Goal: Task Accomplishment & Management: Use online tool/utility

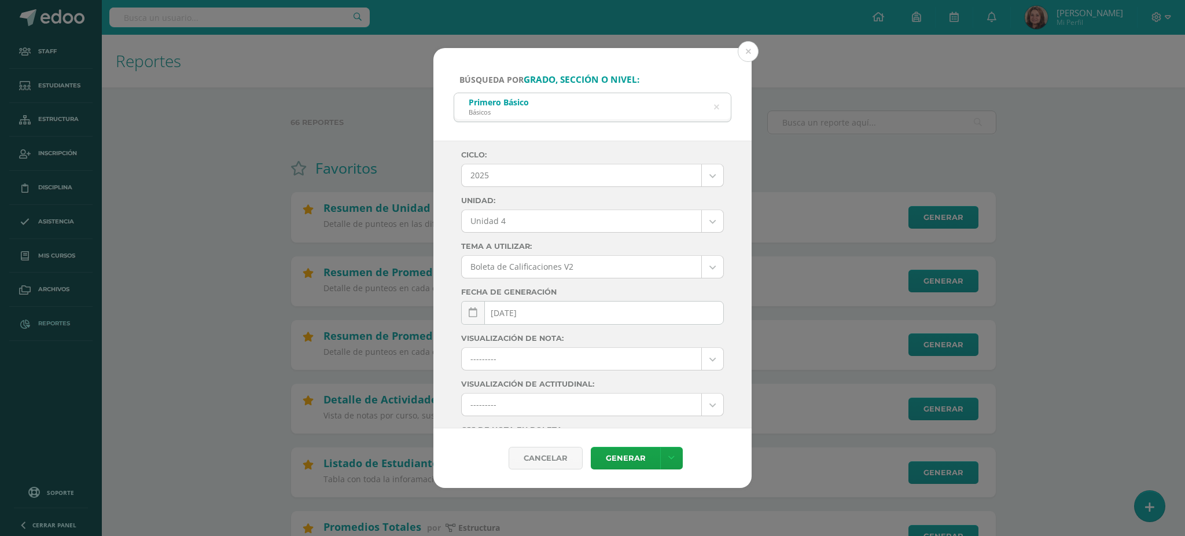
select select "Unidad 4"
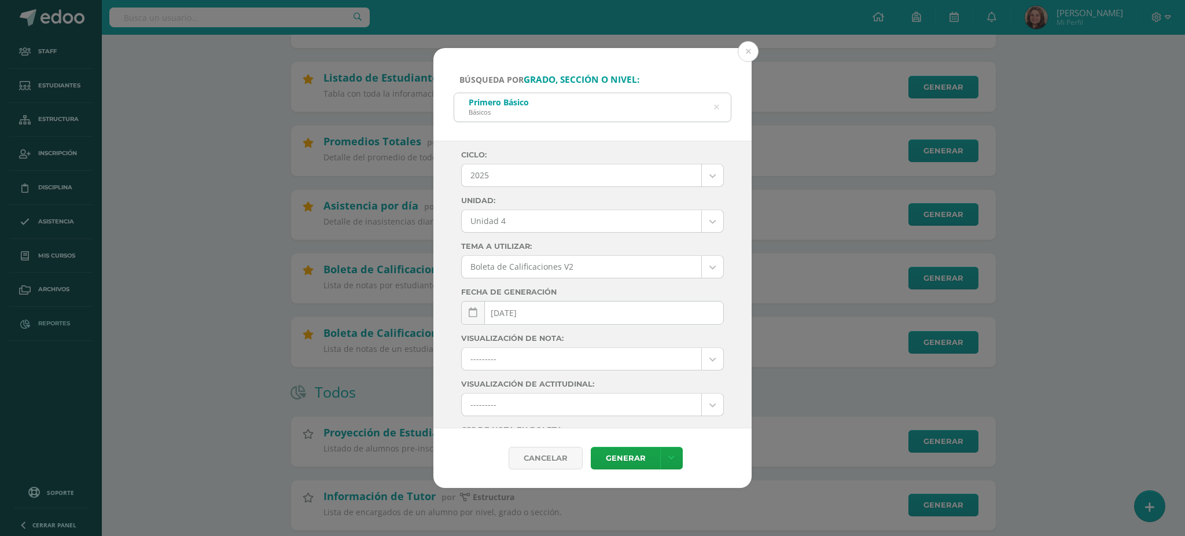
click at [719, 105] on icon at bounding box center [716, 108] width 5 height 30
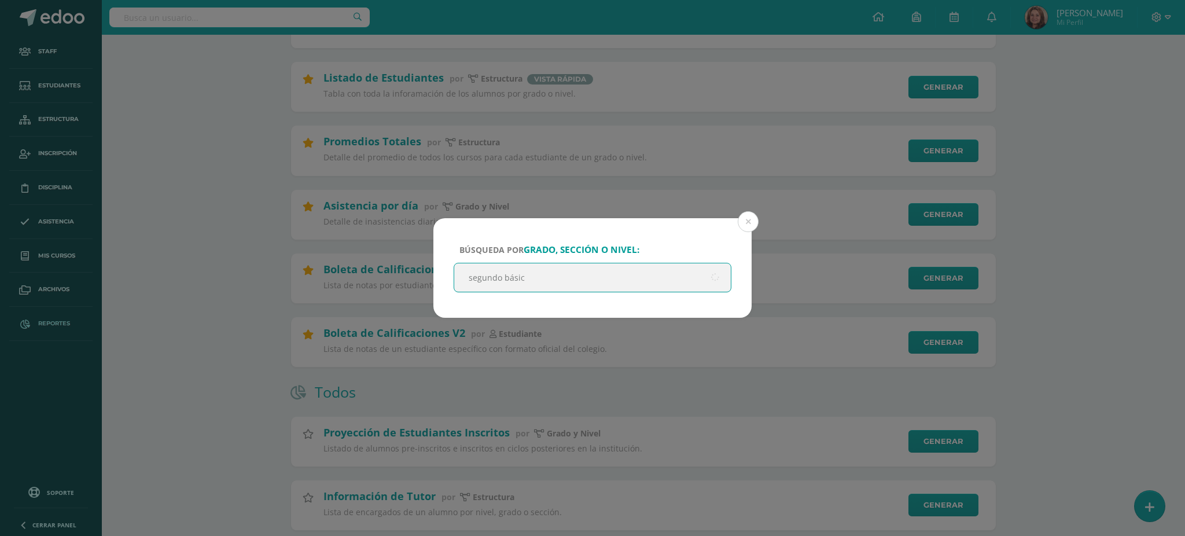
type input "segundo básico"
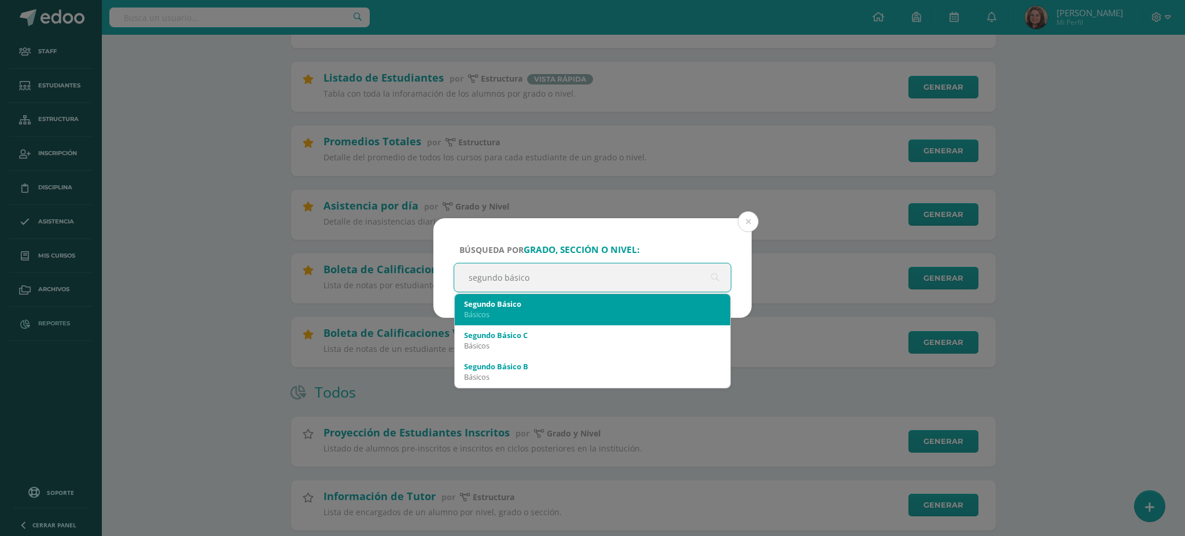
click at [632, 315] on div "Básicos" at bounding box center [592, 314] width 257 height 10
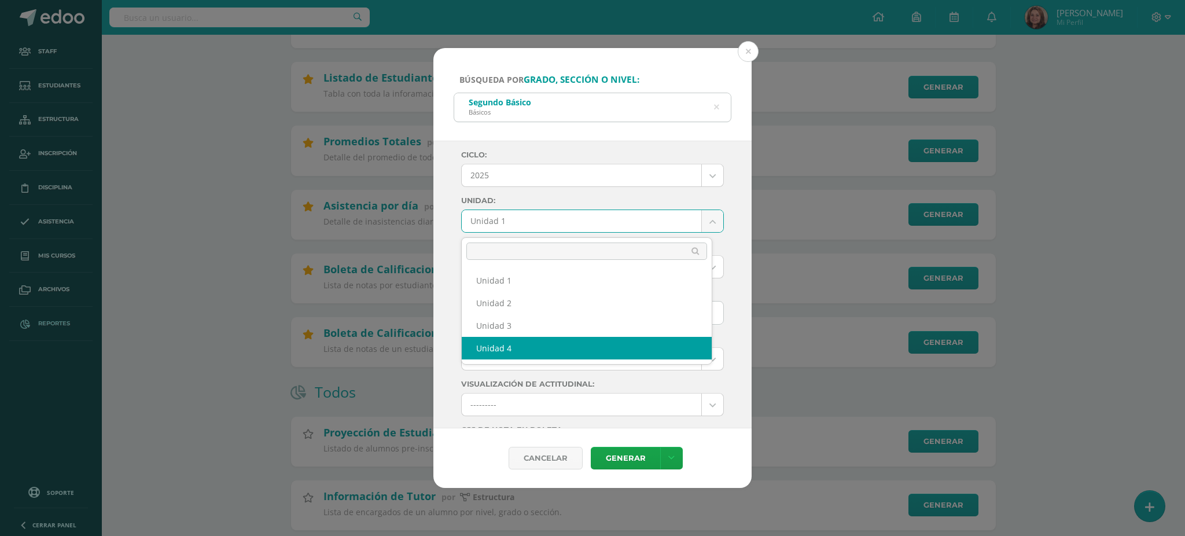
select select "Unidad 4"
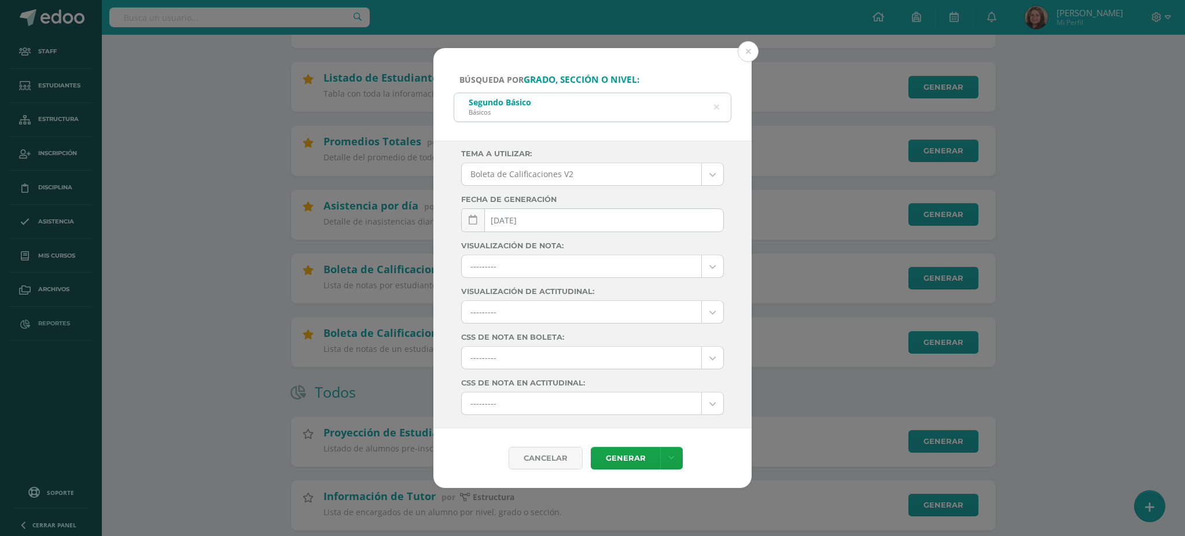
scroll to position [125, 0]
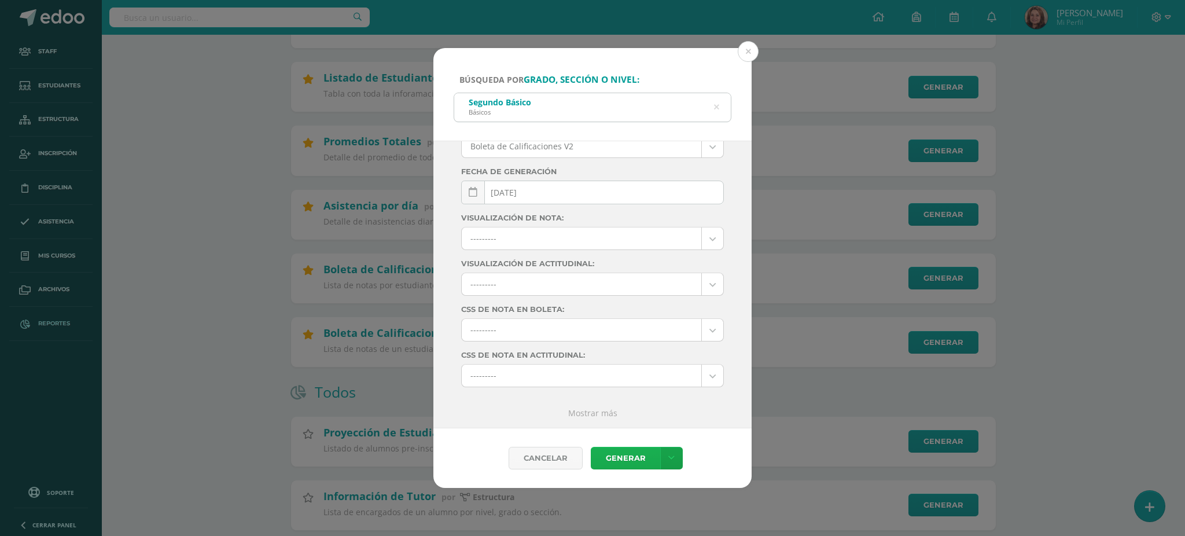
click at [622, 455] on link "Generar" at bounding box center [625, 458] width 69 height 23
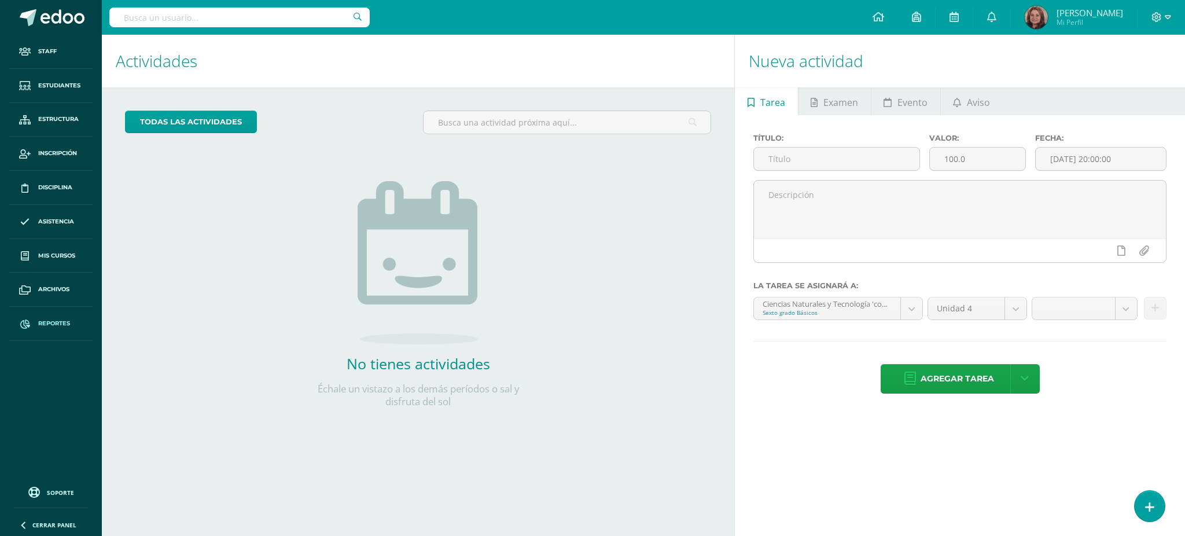
click at [45, 316] on link "Reportes" at bounding box center [50, 324] width 83 height 34
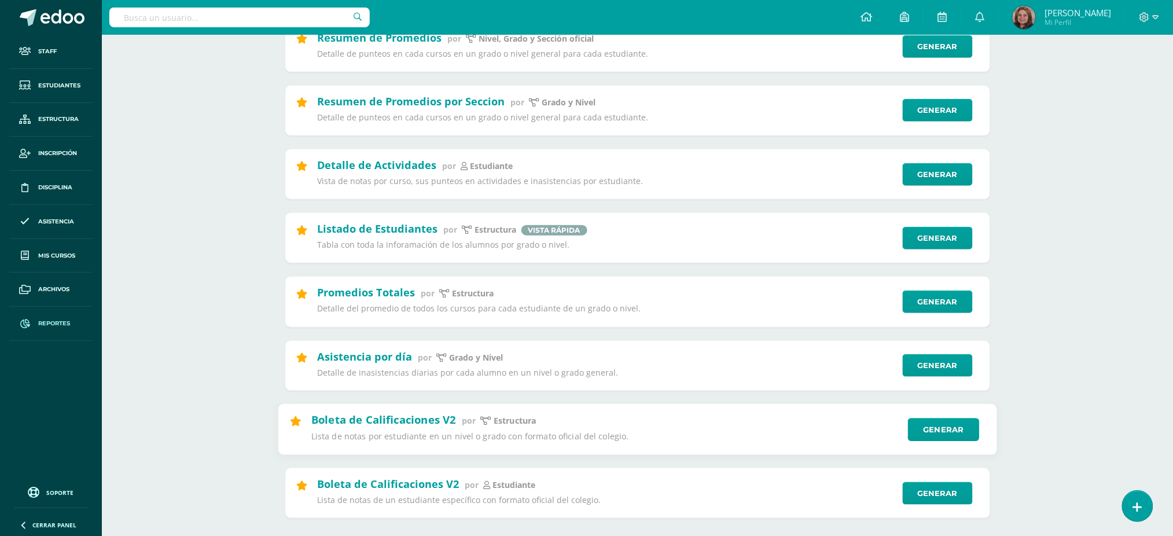
scroll to position [308, 0]
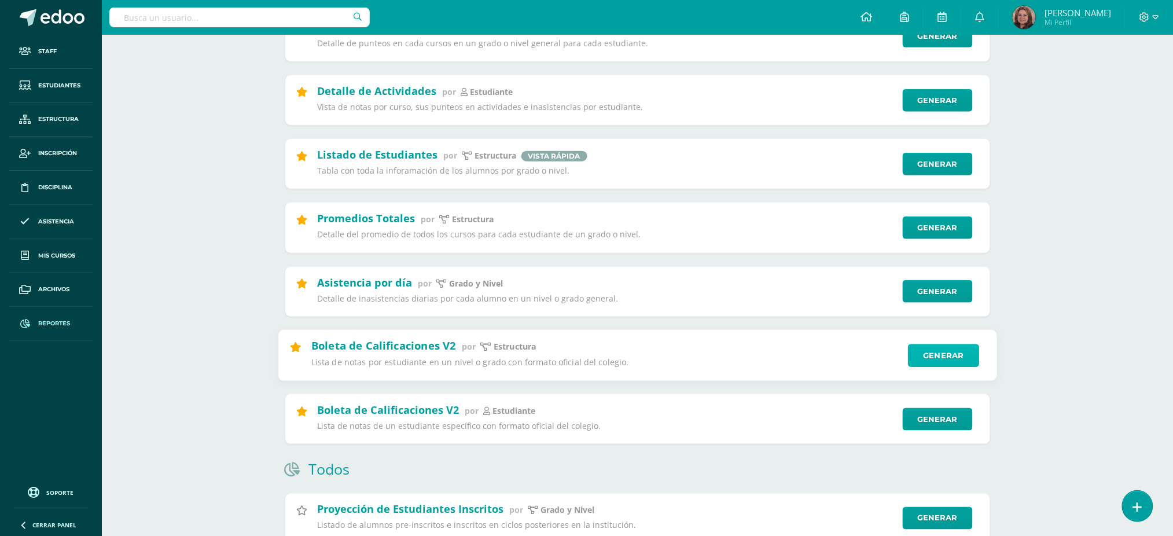
click at [928, 354] on link "Generar" at bounding box center [943, 355] width 71 height 23
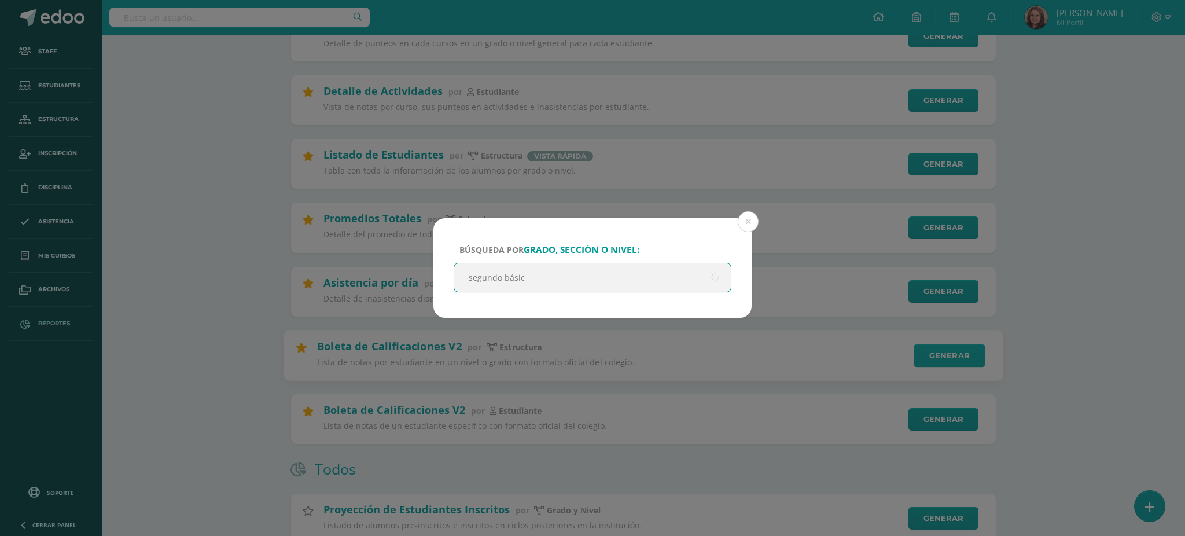
type input "segundo básico"
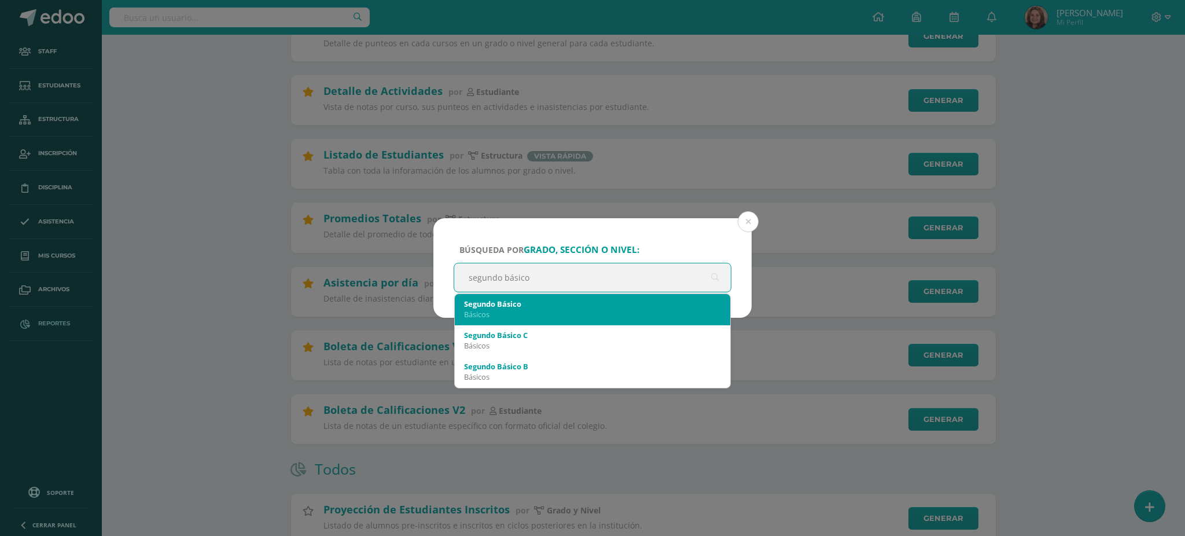
click at [559, 315] on div "Básicos" at bounding box center [592, 314] width 257 height 10
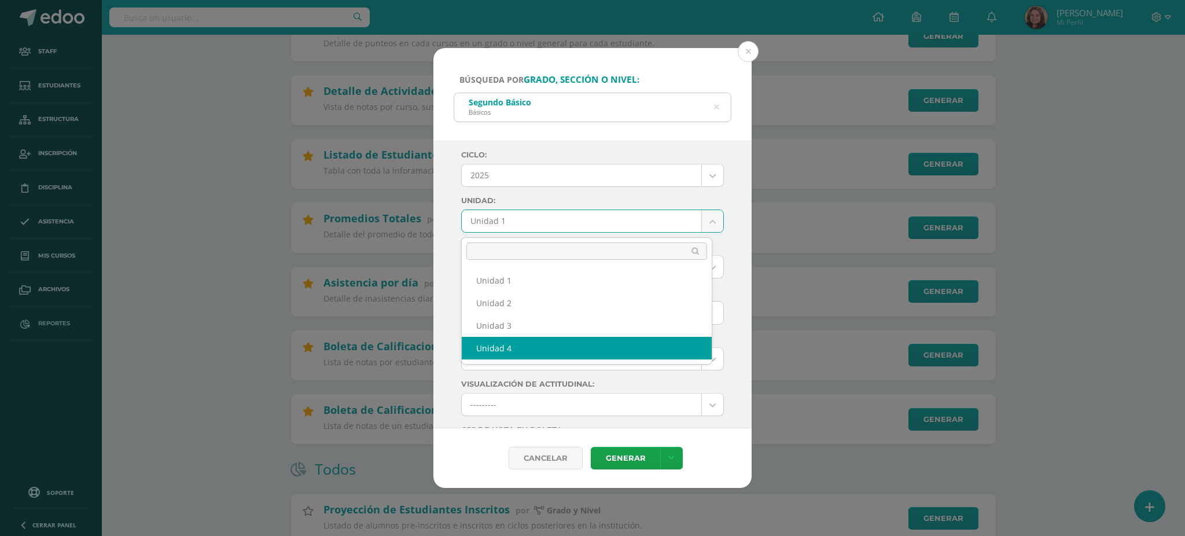
select select "Unidad 4"
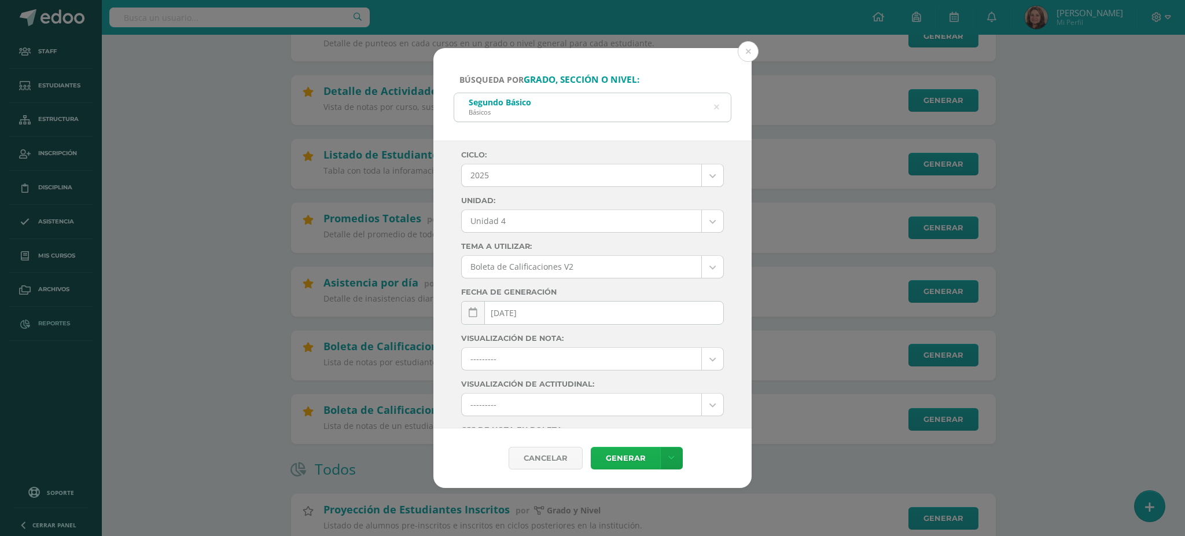
click at [624, 460] on link "Generar" at bounding box center [625, 458] width 69 height 23
click at [742, 47] on button at bounding box center [748, 51] width 21 height 21
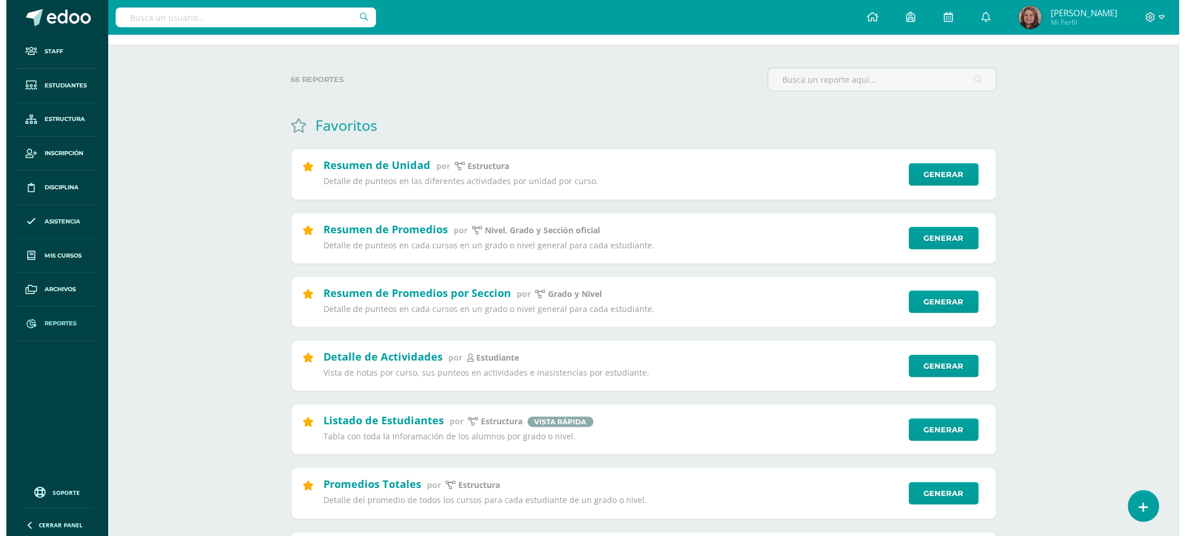
scroll to position [77, 0]
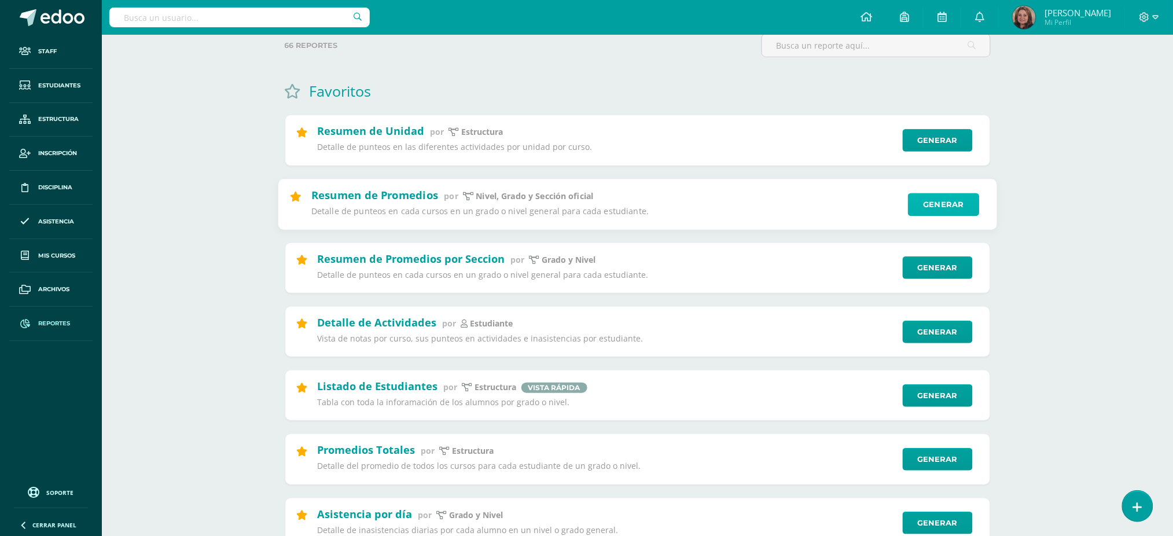
click at [936, 206] on link "Generar" at bounding box center [943, 204] width 71 height 23
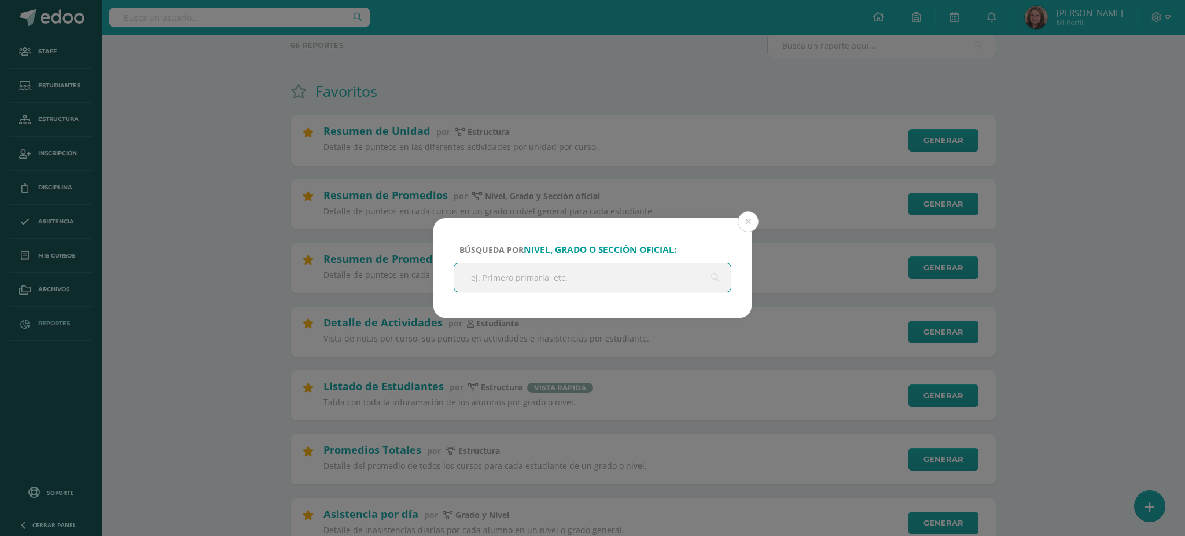
type input "s"
type input "primero básico"
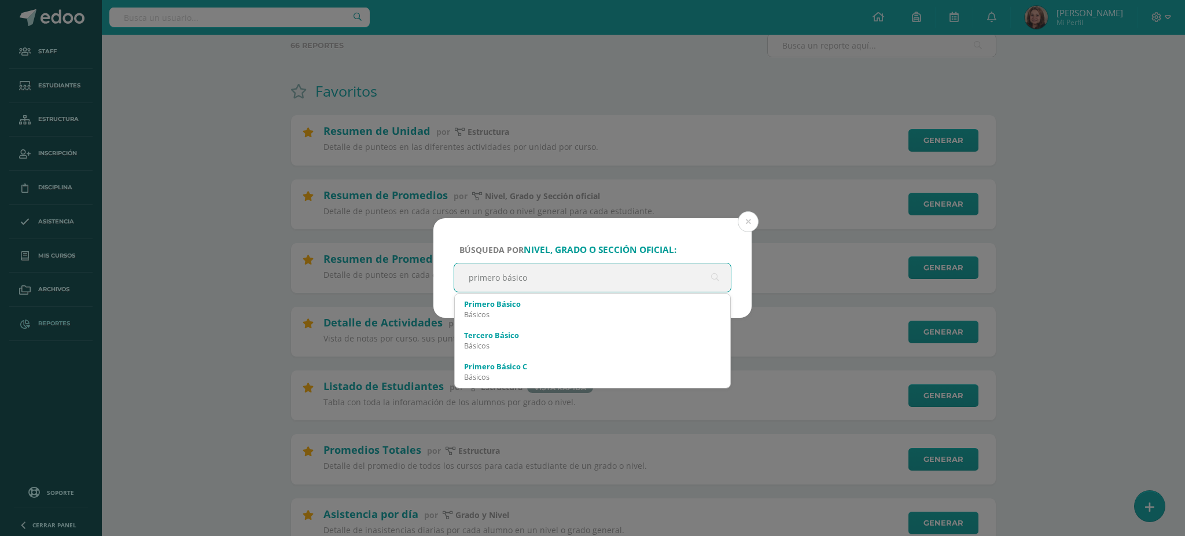
click at [598, 271] on input "primero básico" at bounding box center [592, 277] width 277 height 28
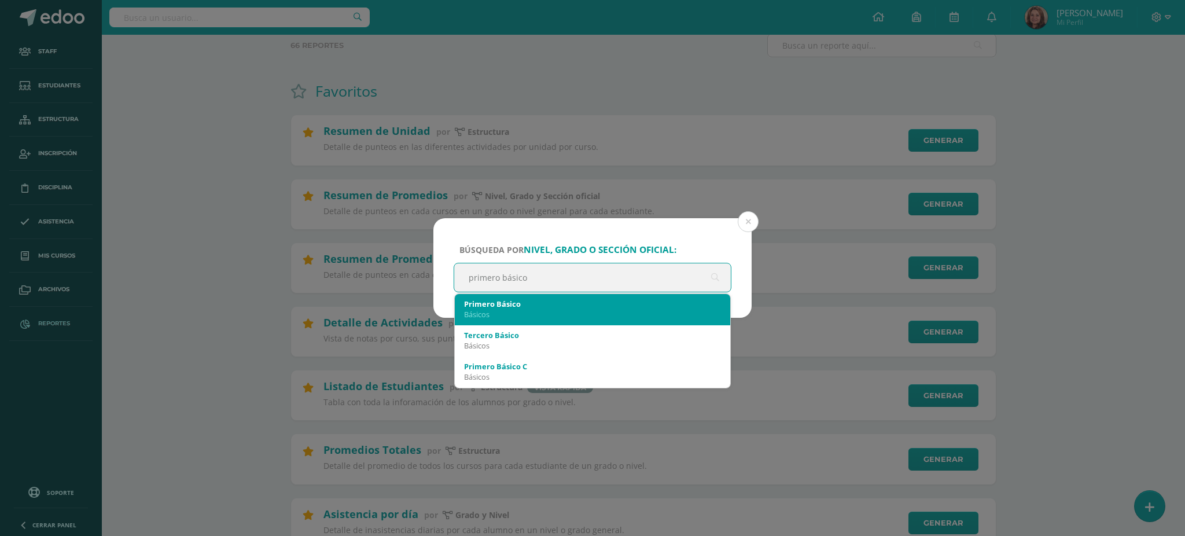
click at [594, 304] on div "Primero Básico" at bounding box center [592, 304] width 257 height 10
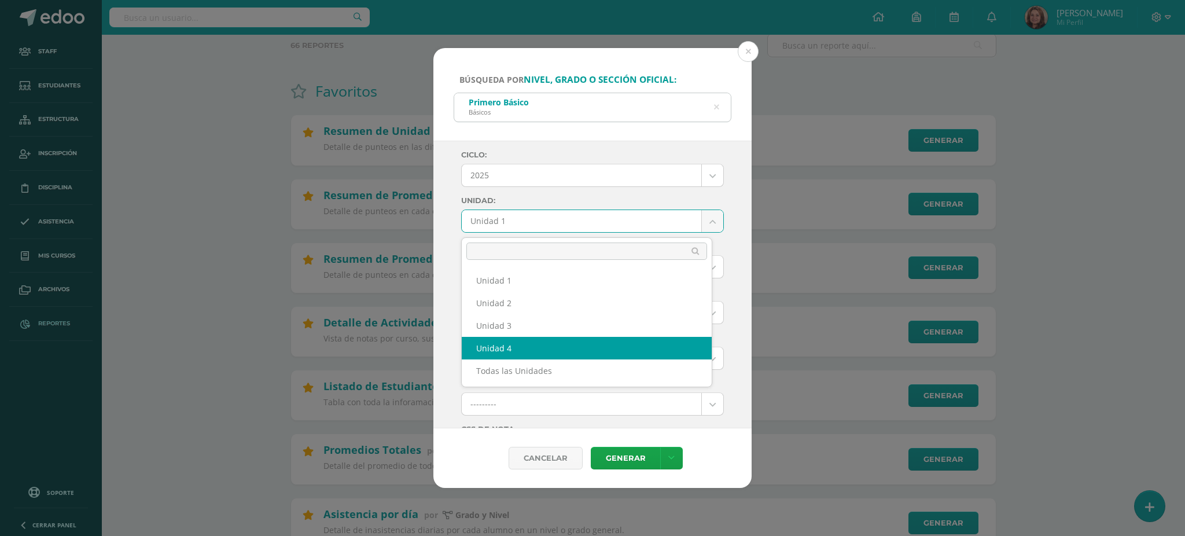
select select "Unidad 4"
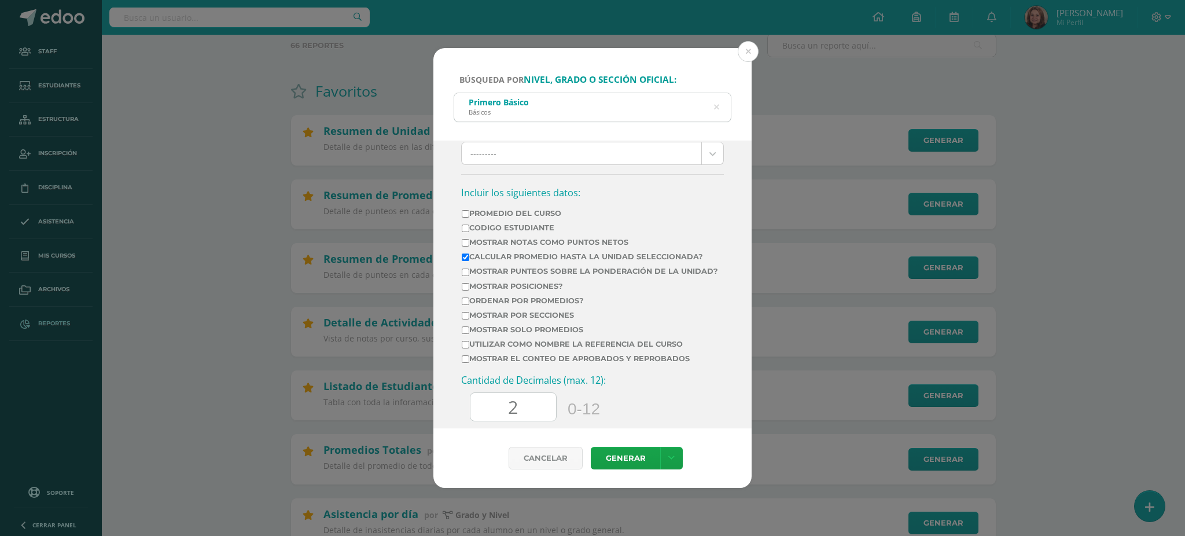
scroll to position [385, 0]
click at [464, 249] on input "Mostrar Notas Como Puntos Netos" at bounding box center [466, 245] width 8 height 8
checkbox input "true"
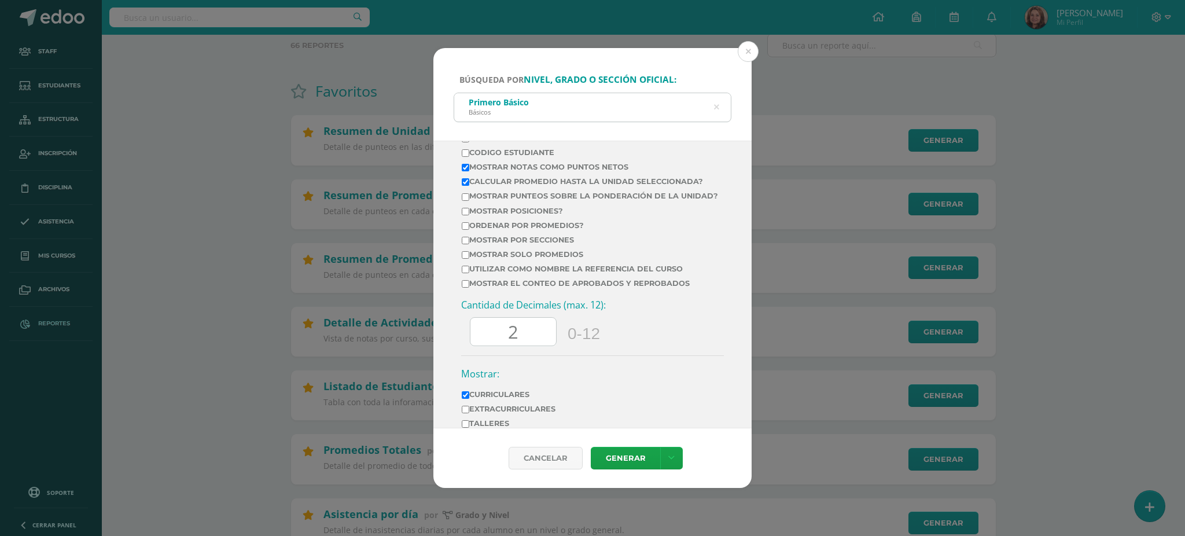
click at [465, 244] on input "Mostrar por secciones" at bounding box center [466, 241] width 8 height 8
checkbox input "true"
drag, startPoint x: 517, startPoint y: 356, endPoint x: 488, endPoint y: 356, distance: 28.9
click at [488, 346] on input "2" at bounding box center [513, 332] width 86 height 28
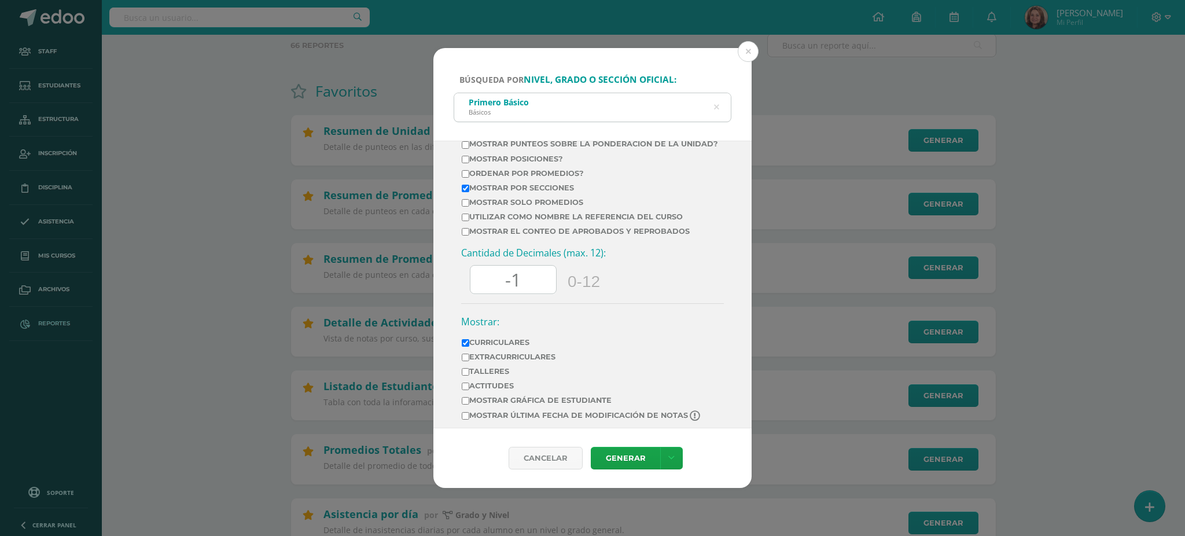
scroll to position [545, 0]
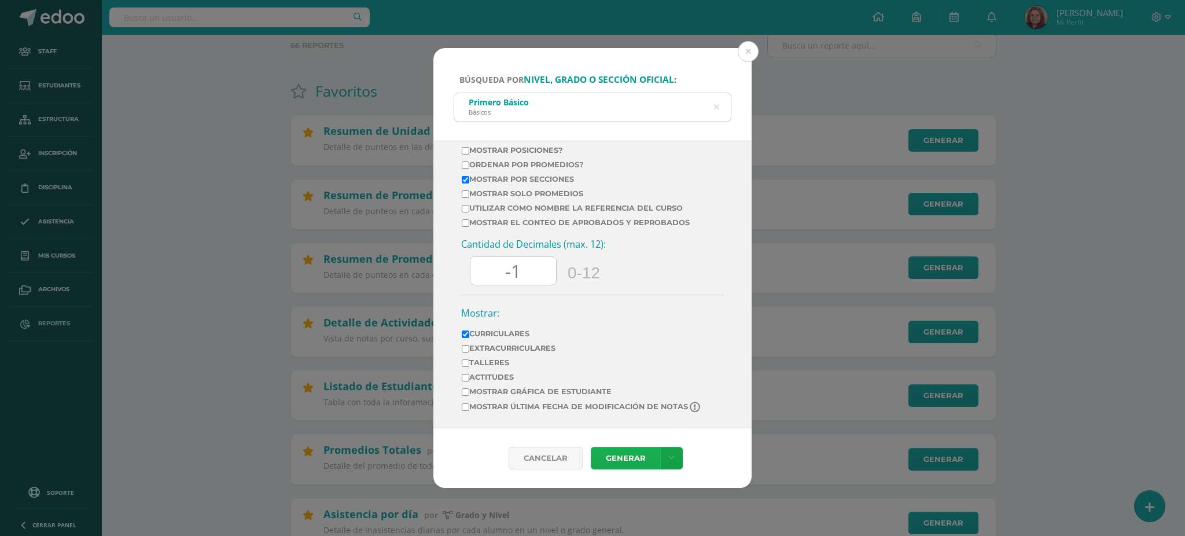
click at [638, 460] on link "Generar" at bounding box center [625, 458] width 69 height 23
click at [628, 453] on link "Generar" at bounding box center [625, 458] width 69 height 23
drag, startPoint x: 528, startPoint y: 275, endPoint x: 454, endPoint y: 278, distance: 74.1
click at [454, 278] on div "Ciclo: 2025 2025 2024 2023 2022 2021 2020 2019 2018 2017 2016 2015 2014 2013 20…" at bounding box center [592, 285] width 318 height 288
type input "0"
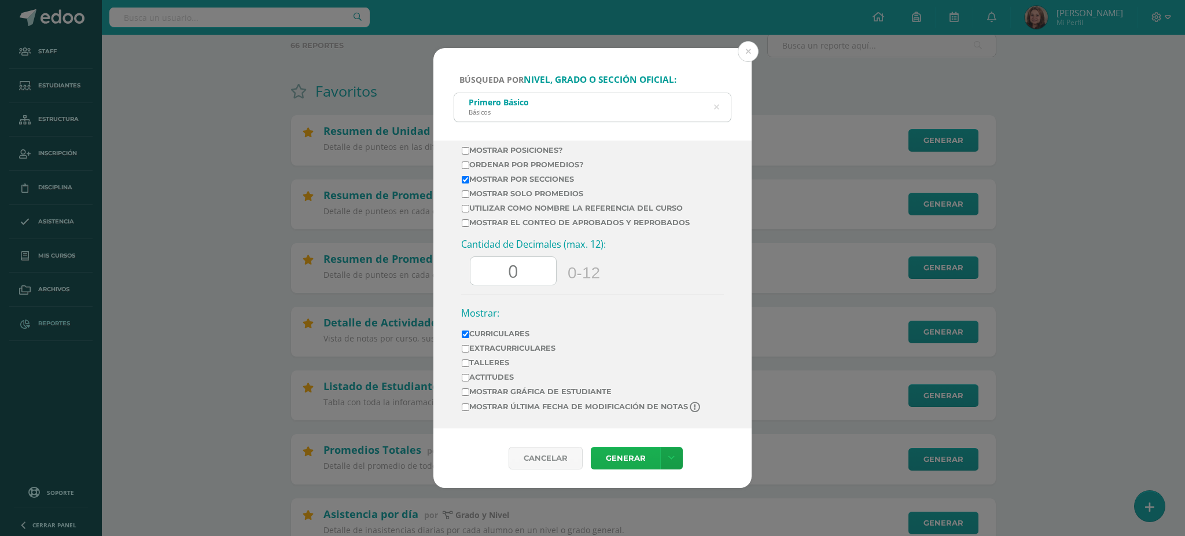
click at [623, 455] on link "Generar" at bounding box center [625, 458] width 69 height 23
click at [1085, 170] on div "Búsqueda por nivel, grado o sección oficial: Primero Básico Básicos primero bás…" at bounding box center [593, 268] width 1176 height 440
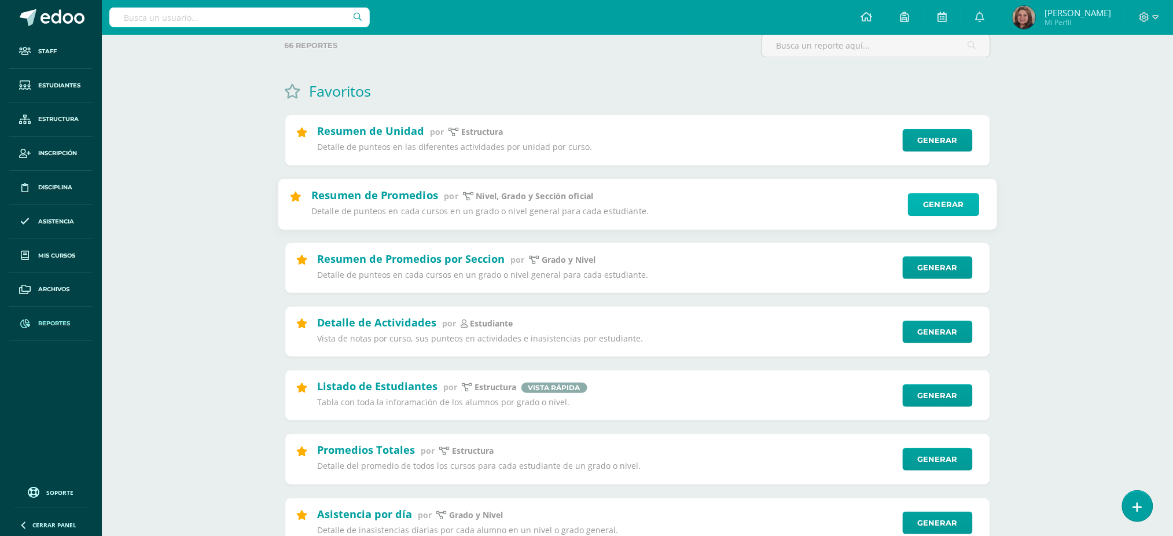
click at [937, 204] on link "Generar" at bounding box center [943, 204] width 71 height 23
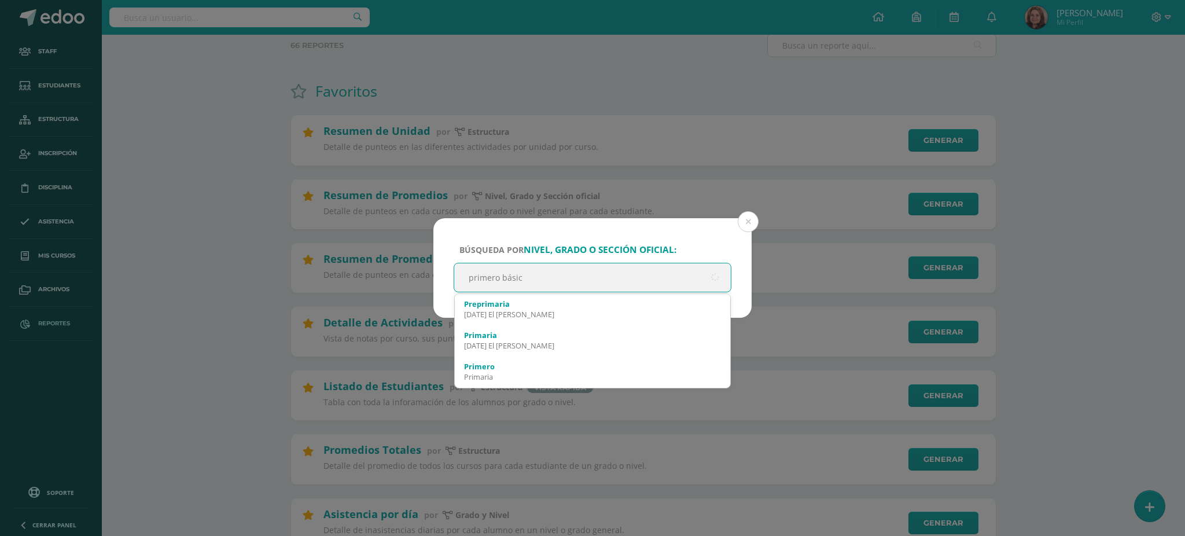
type input "primero básico"
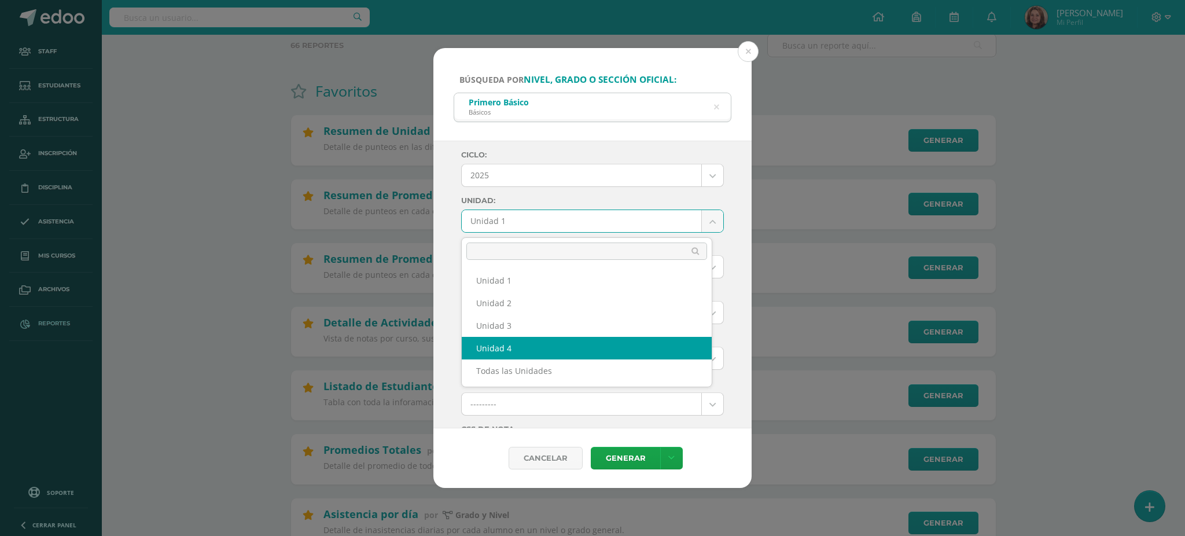
select select "Unidad 4"
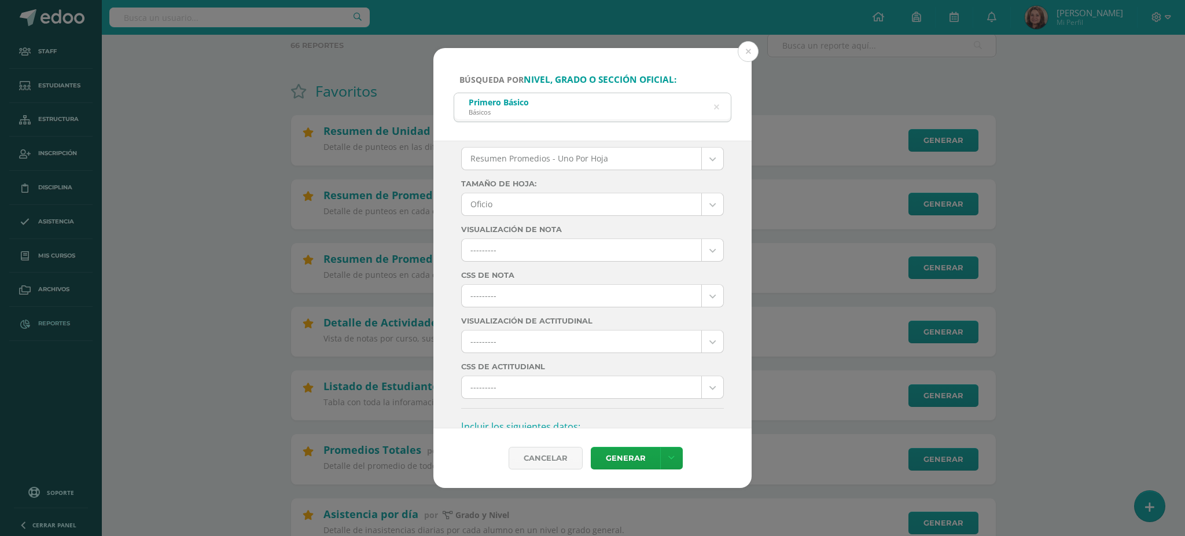
scroll to position [308, 0]
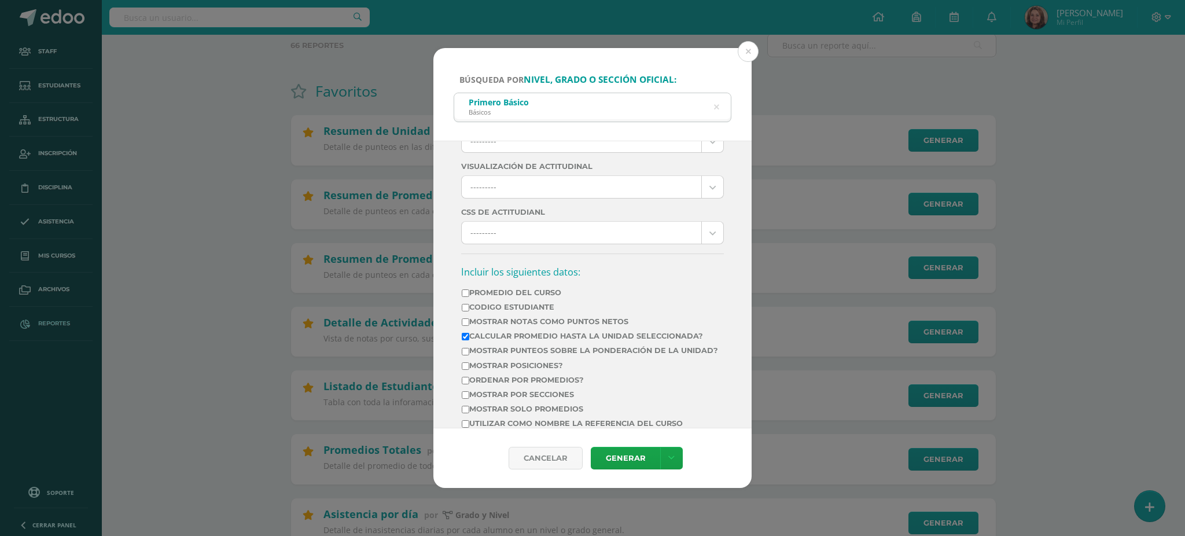
click at [468, 326] on input "Mostrar Notas Como Puntos Netos" at bounding box center [466, 322] width 8 height 8
checkbox input "true"
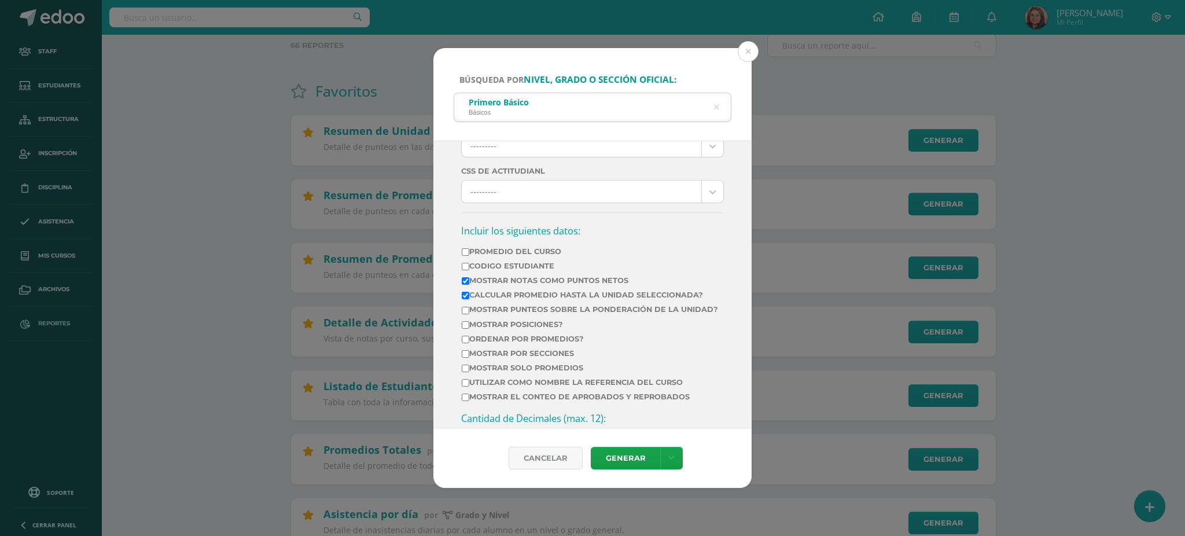
scroll to position [385, 0]
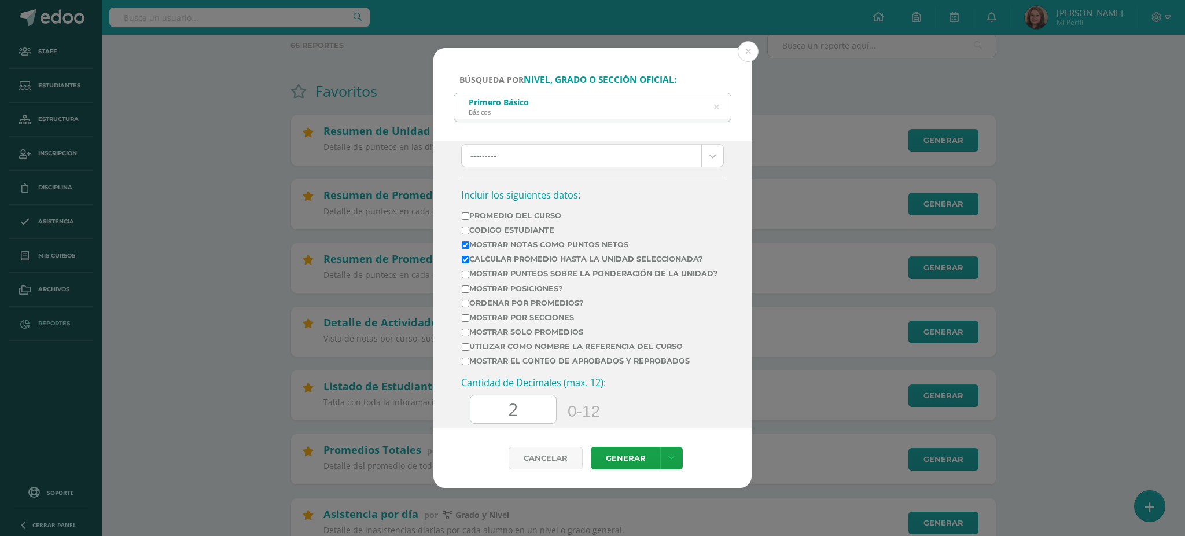
click at [467, 327] on td "Mostrar por secciones" at bounding box center [590, 319] width 258 height 14
click at [464, 322] on input "Mostrar por secciones" at bounding box center [466, 318] width 8 height 8
checkbox input "true"
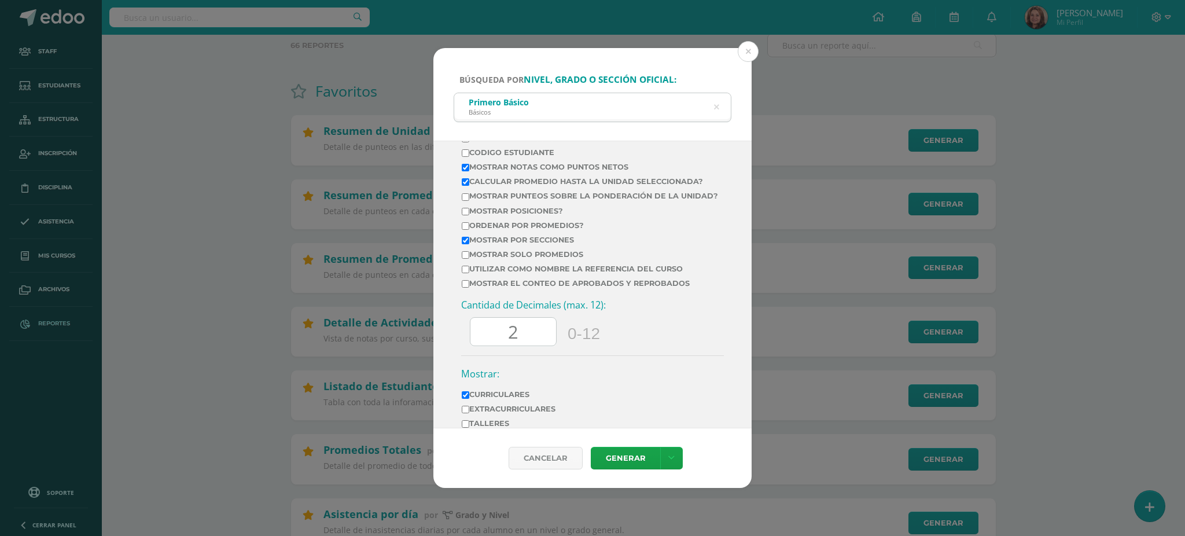
drag, startPoint x: 525, startPoint y: 356, endPoint x: 490, endPoint y: 353, distance: 36.0
click at [490, 346] on input "2" at bounding box center [513, 332] width 86 height 28
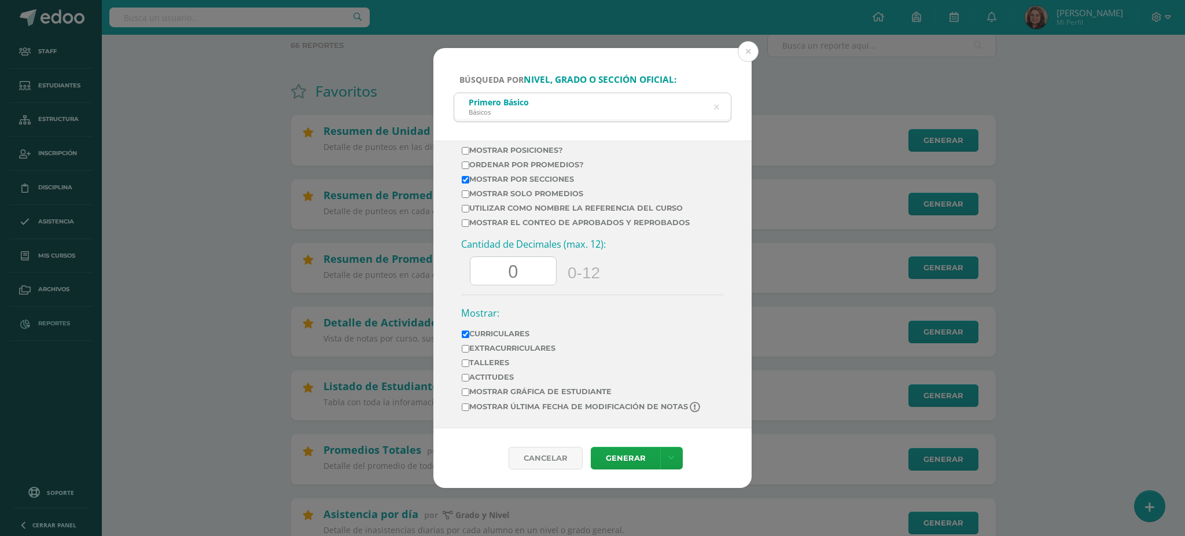
scroll to position [545, 0]
type input "0"
click at [631, 454] on link "Generar" at bounding box center [625, 458] width 69 height 23
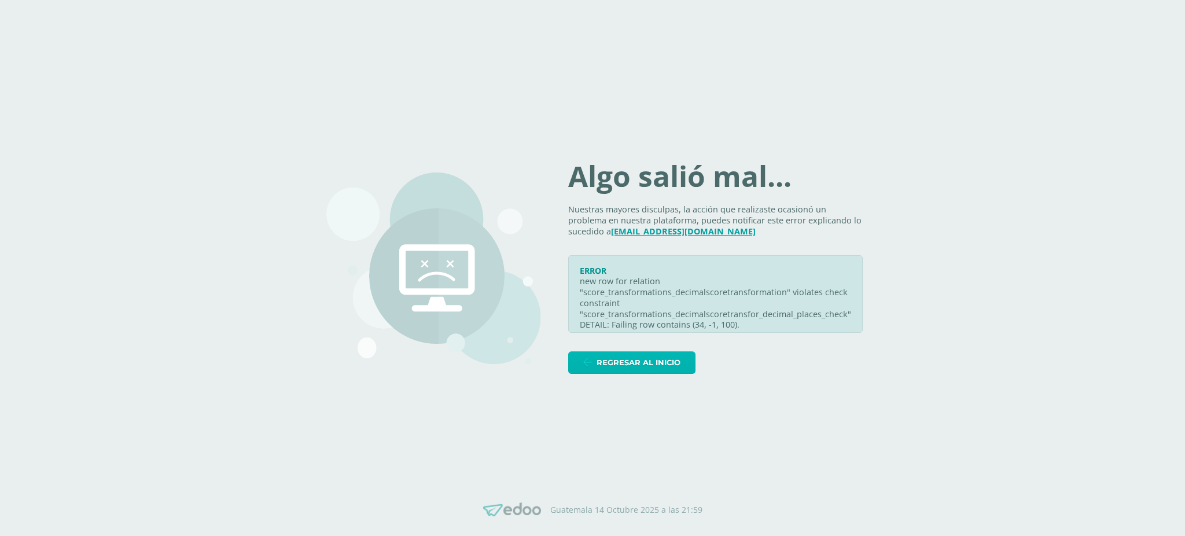
click at [626, 360] on span "Regresar al inicio" at bounding box center [639, 362] width 84 height 21
